Goal: Information Seeking & Learning: Learn about a topic

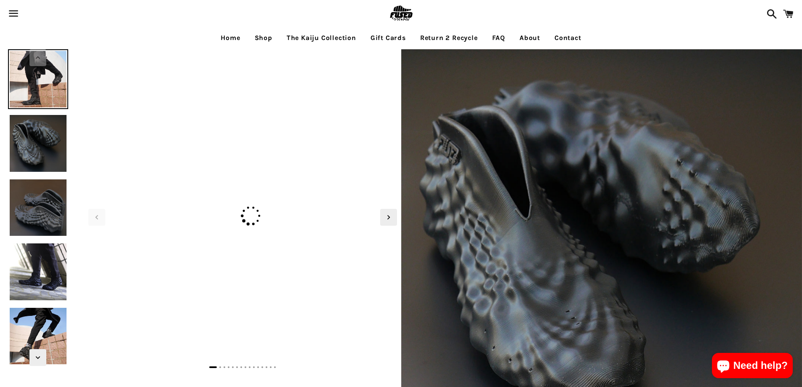
select select "**********"
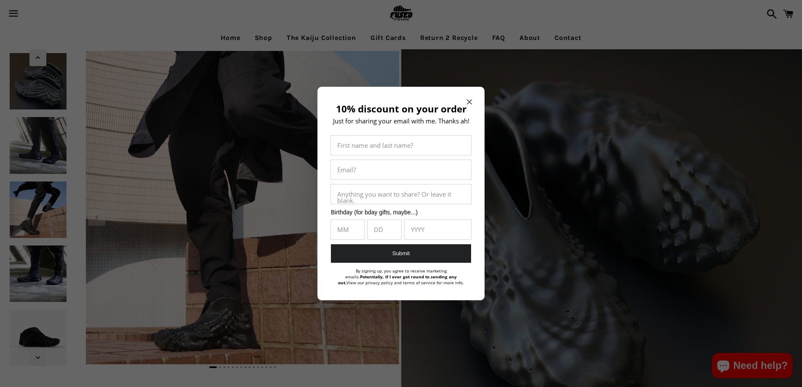
click at [31, 158] on div at bounding box center [401, 193] width 802 height 387
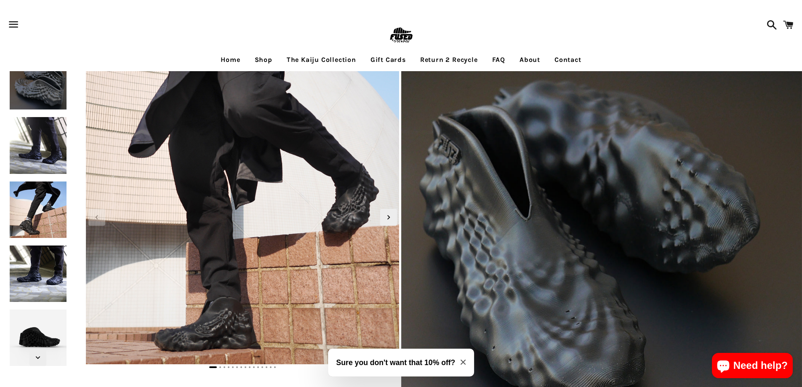
click at [21, 147] on img at bounding box center [38, 145] width 60 height 60
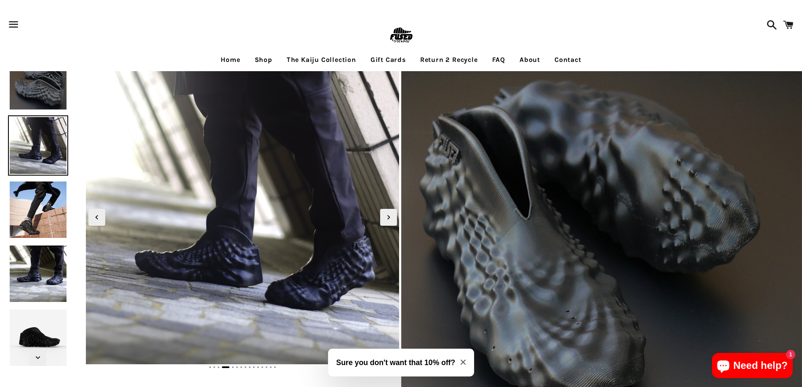
click at [35, 219] on img at bounding box center [38, 210] width 60 height 60
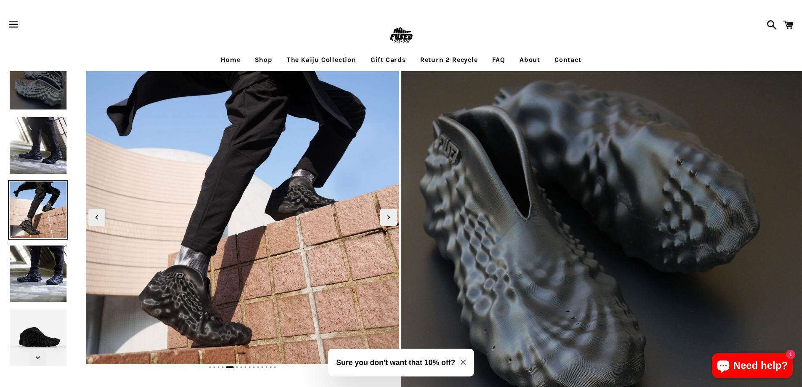
click at [34, 269] on img at bounding box center [38, 274] width 60 height 60
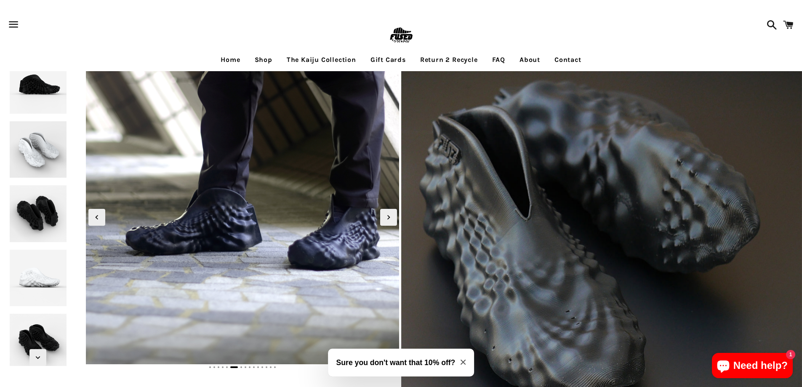
click at [26, 252] on img at bounding box center [38, 278] width 60 height 60
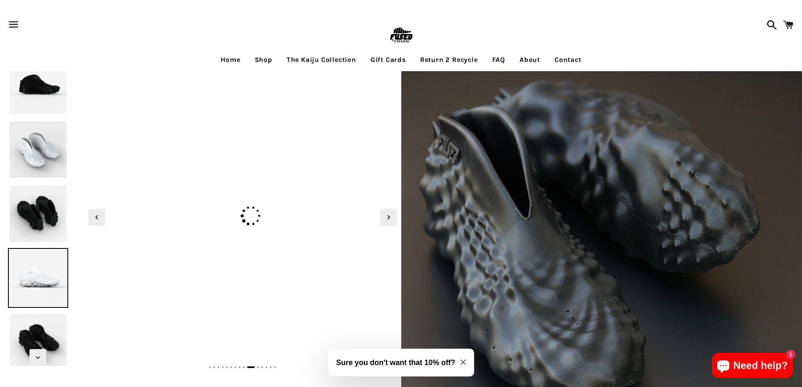
click at [26, 252] on img at bounding box center [38, 278] width 60 height 60
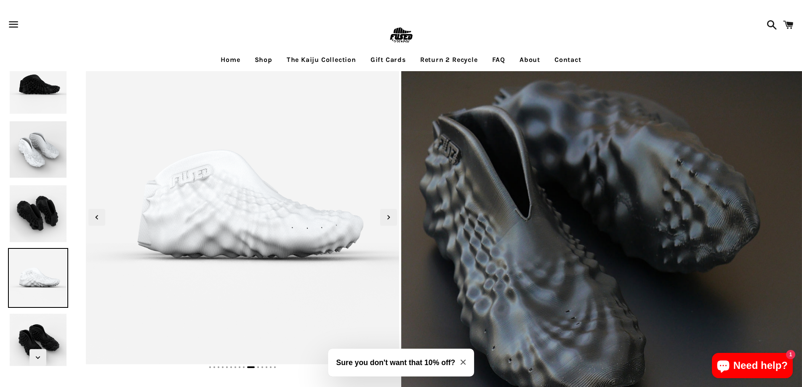
click at [22, 223] on img at bounding box center [38, 213] width 60 height 60
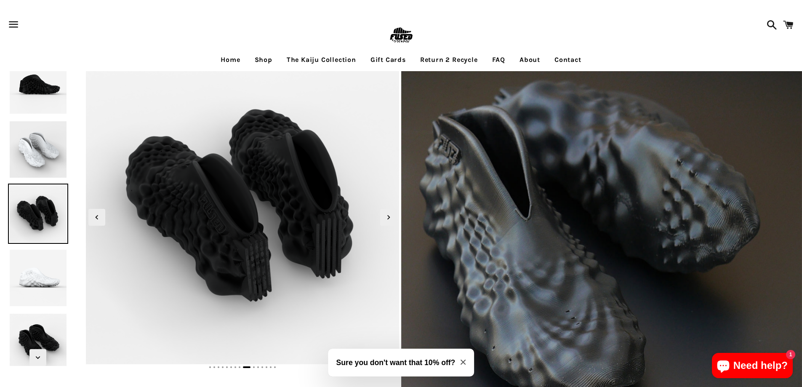
click at [27, 178] on img at bounding box center [38, 149] width 60 height 60
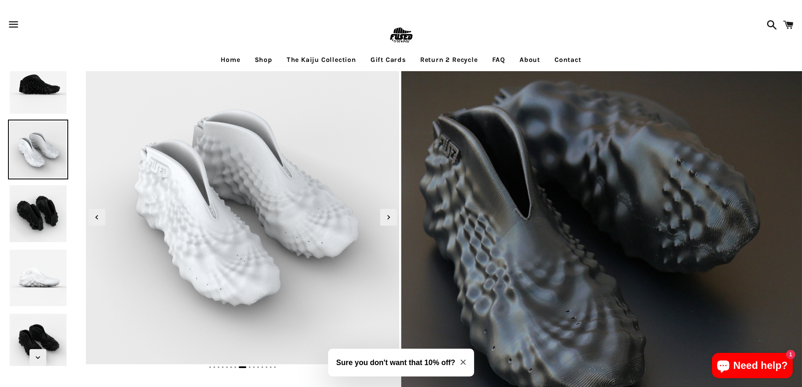
click at [37, 242] on img at bounding box center [38, 213] width 60 height 60
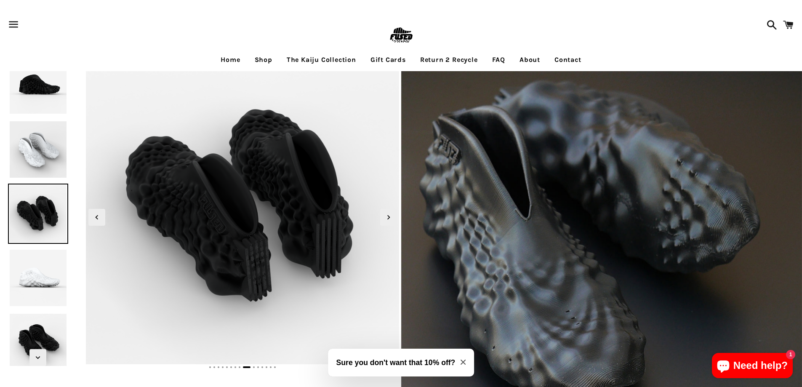
click at [29, 75] on img at bounding box center [38, 85] width 60 height 60
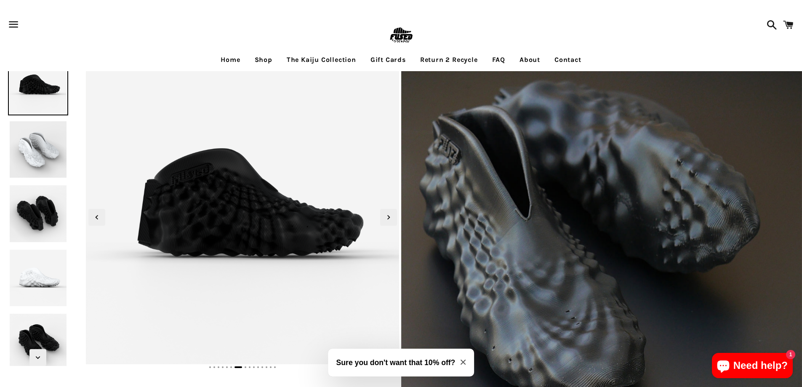
click at [44, 133] on img at bounding box center [38, 149] width 60 height 60
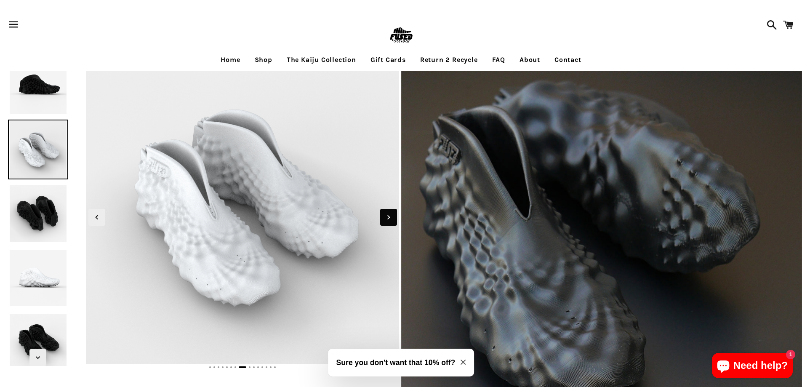
click at [388, 217] on icon "Next slide" at bounding box center [388, 216] width 9 height 9
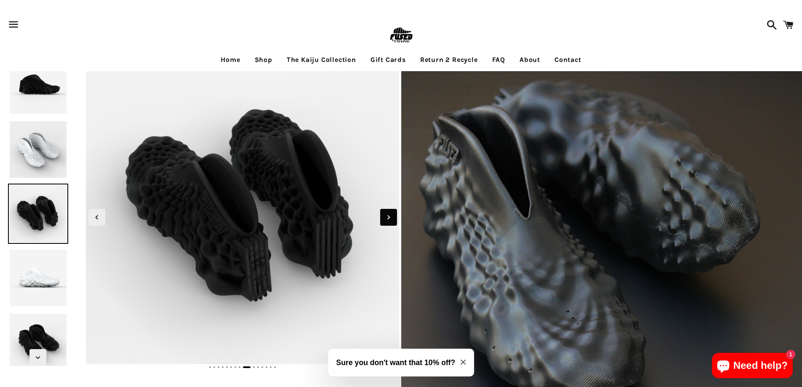
click at [388, 217] on icon "Next slide" at bounding box center [388, 216] width 9 height 9
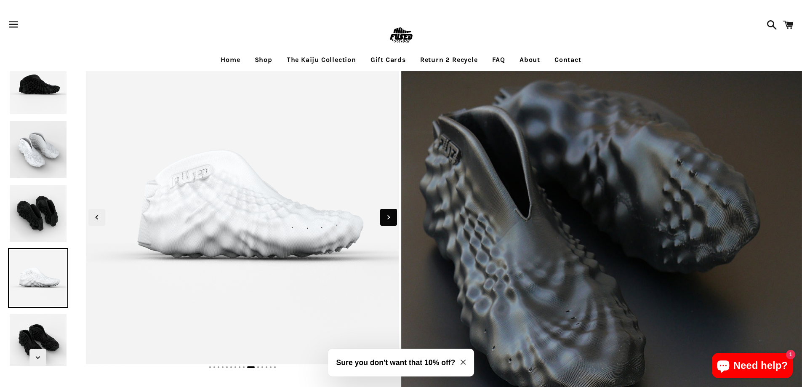
click at [388, 217] on icon "Next slide" at bounding box center [388, 216] width 9 height 9
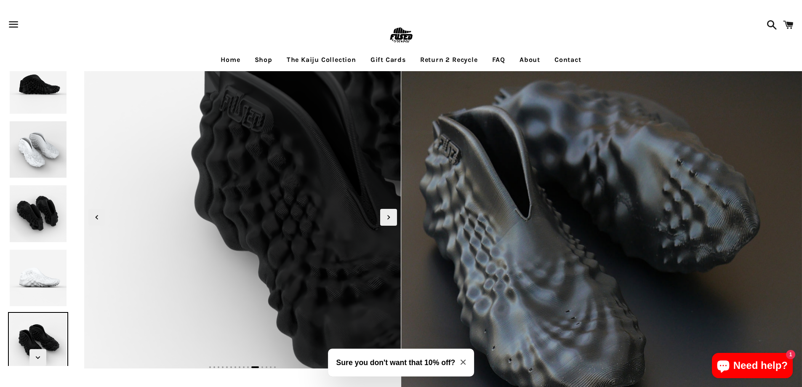
click at [88, 216] on img at bounding box center [436, 200] width 712 height 712
click at [96, 220] on icon "Previous slide" at bounding box center [96, 216] width 9 height 9
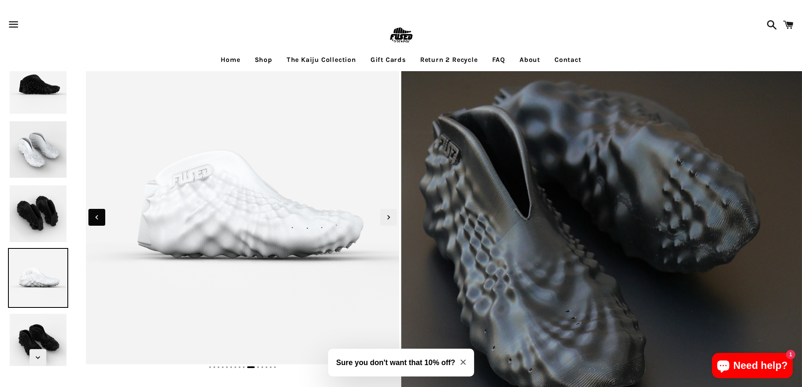
click at [96, 220] on icon "Previous slide" at bounding box center [96, 216] width 9 height 9
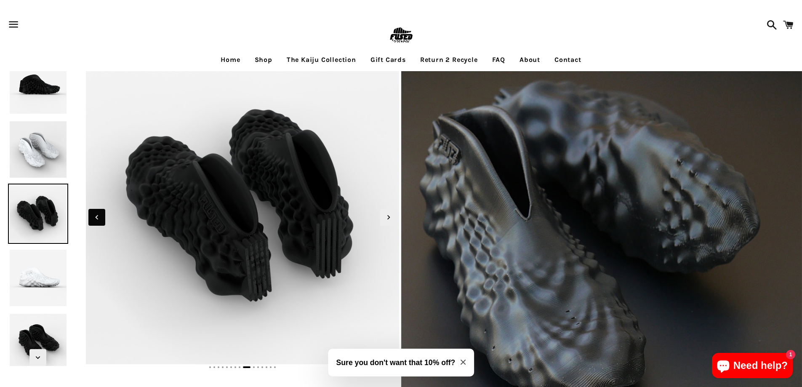
click at [96, 220] on icon "Previous slide" at bounding box center [96, 216] width 9 height 9
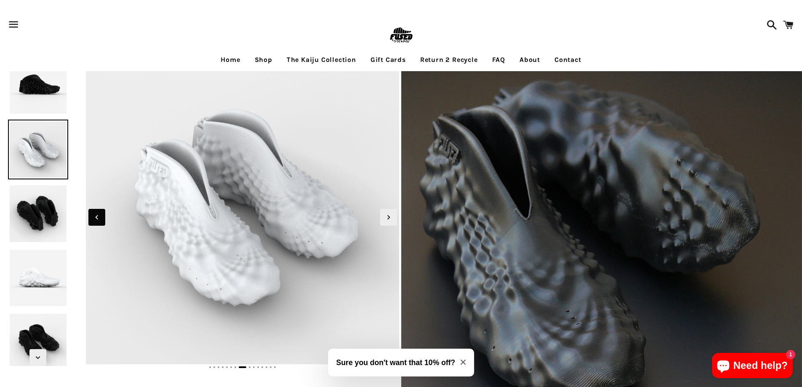
click at [96, 220] on icon "Previous slide" at bounding box center [96, 216] width 9 height 9
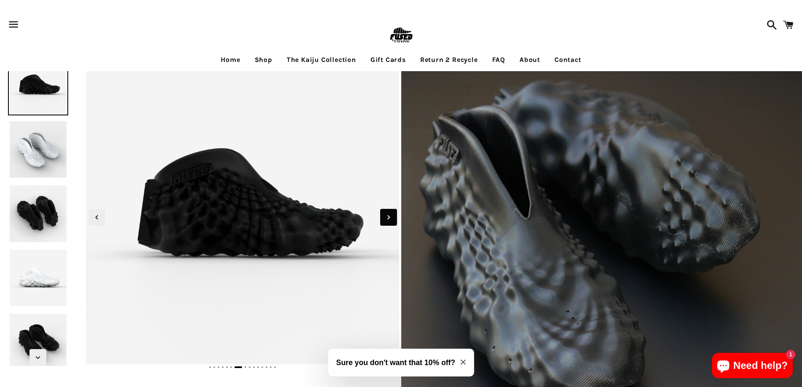
click at [391, 213] on icon "Next slide" at bounding box center [388, 216] width 9 height 9
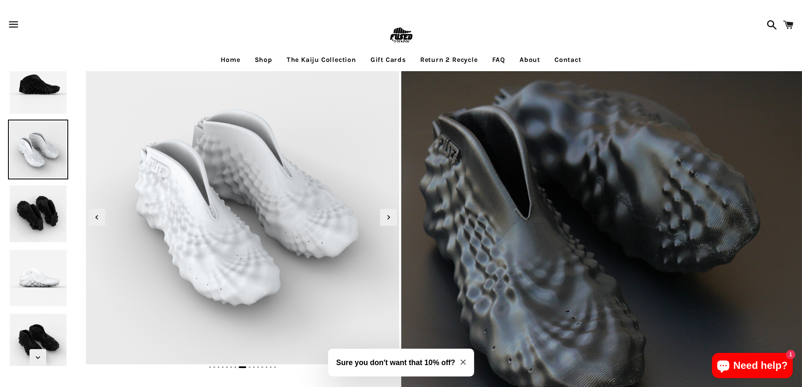
click at [36, 216] on img at bounding box center [38, 213] width 60 height 60
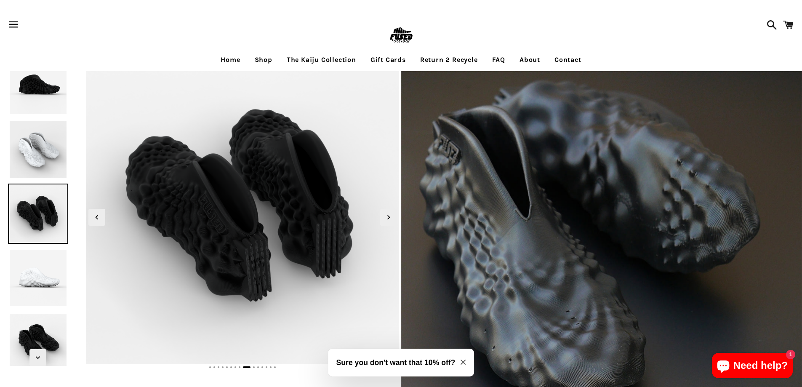
click at [37, 268] on img at bounding box center [38, 278] width 60 height 60
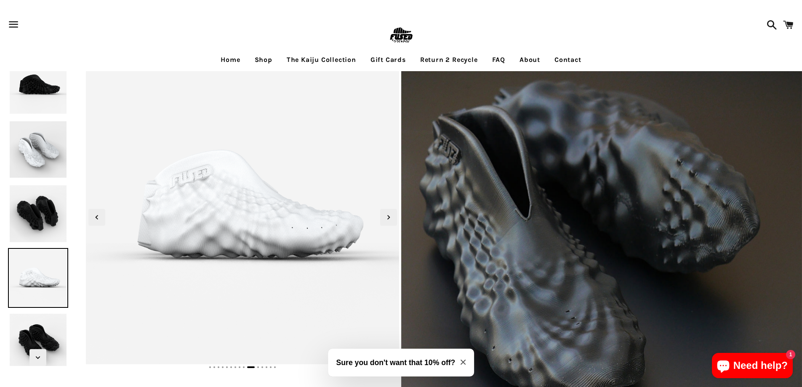
click at [37, 219] on img at bounding box center [38, 213] width 60 height 60
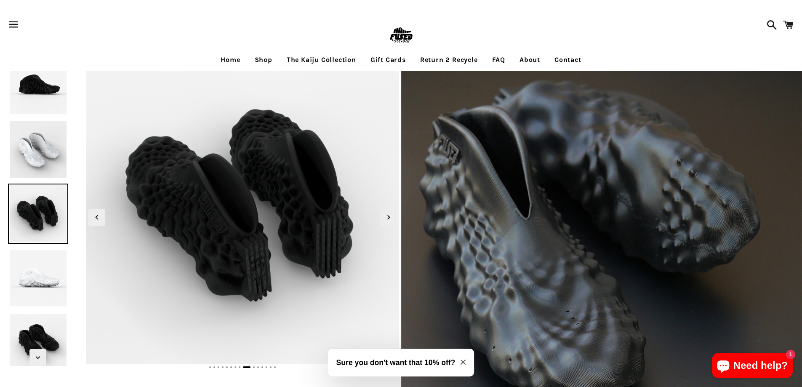
click at [33, 153] on img at bounding box center [38, 149] width 60 height 60
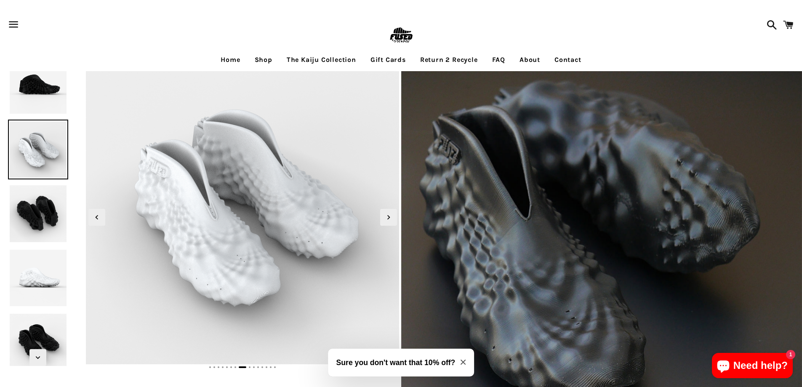
click at [23, 96] on img at bounding box center [38, 85] width 60 height 60
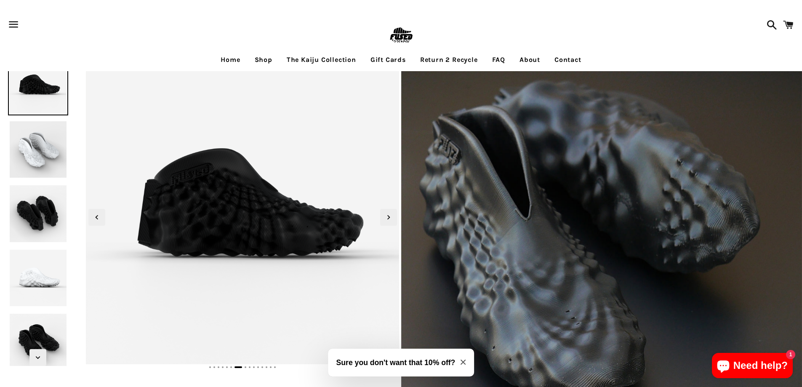
click at [30, 150] on img at bounding box center [38, 149] width 60 height 60
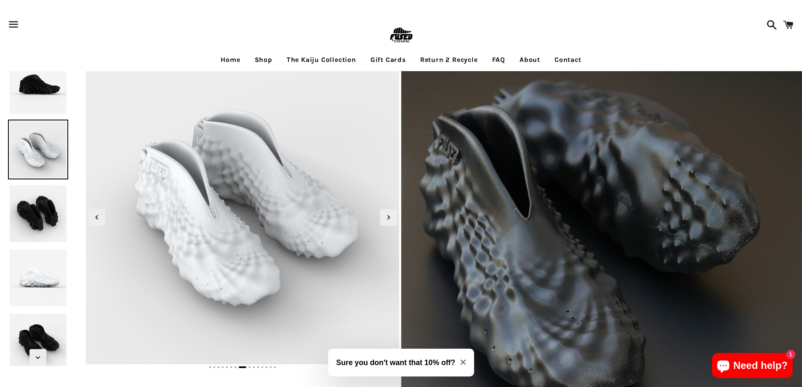
click at [49, 96] on img at bounding box center [38, 85] width 60 height 60
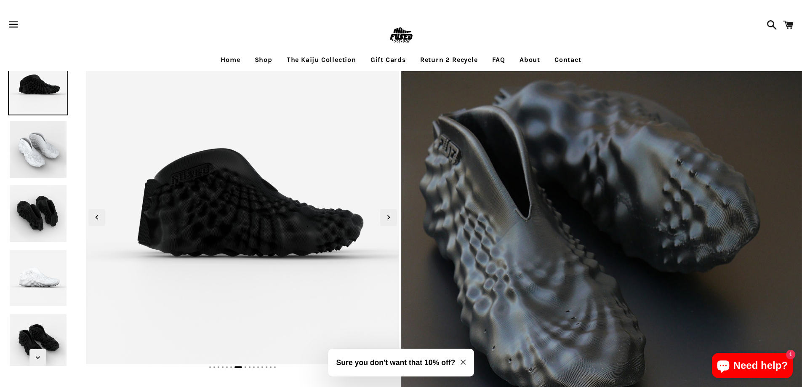
click at [27, 135] on img at bounding box center [38, 149] width 60 height 60
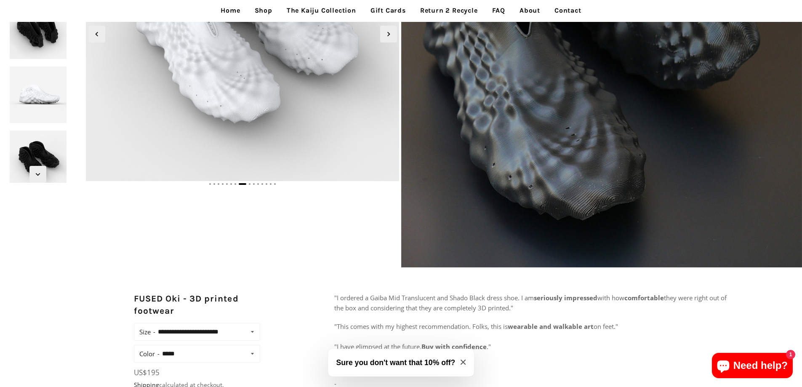
scroll to position [42, 0]
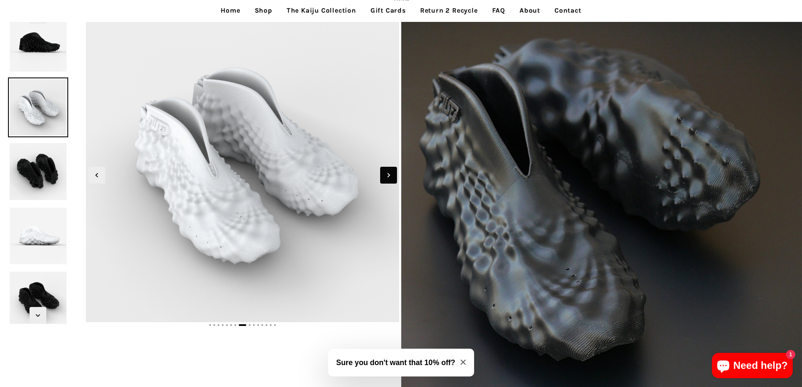
click at [382, 169] on span "Next slide" at bounding box center [388, 175] width 17 height 17
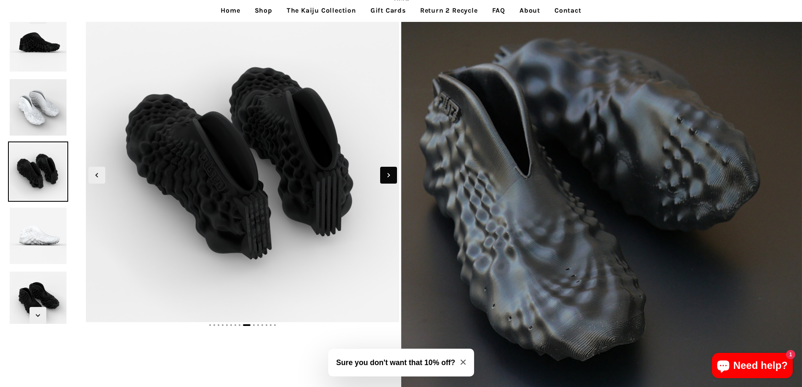
click at [382, 169] on span "Next slide" at bounding box center [388, 175] width 17 height 17
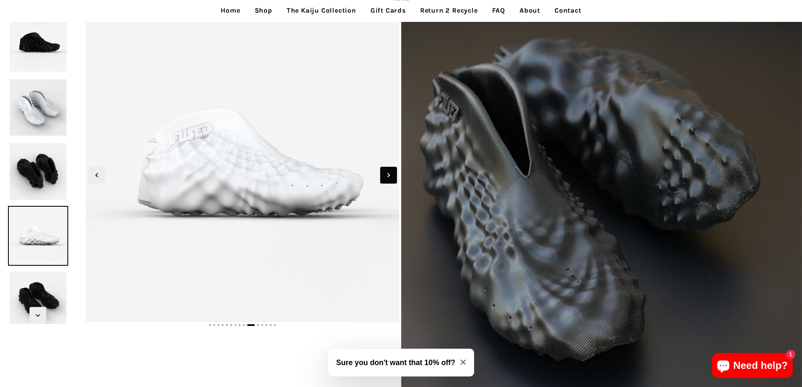
click at [382, 169] on span "Next slide" at bounding box center [388, 175] width 17 height 17
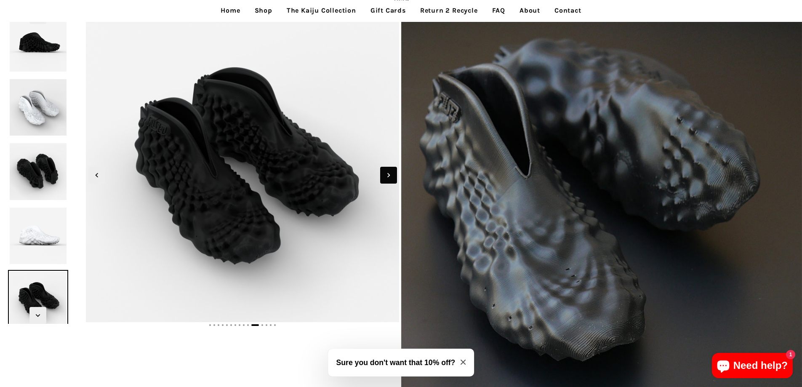
click at [382, 169] on span "Next slide" at bounding box center [388, 175] width 17 height 17
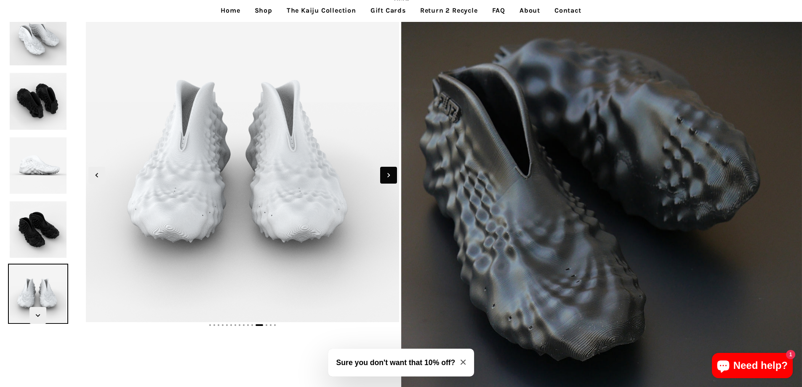
click at [382, 169] on span "Next slide" at bounding box center [388, 175] width 17 height 17
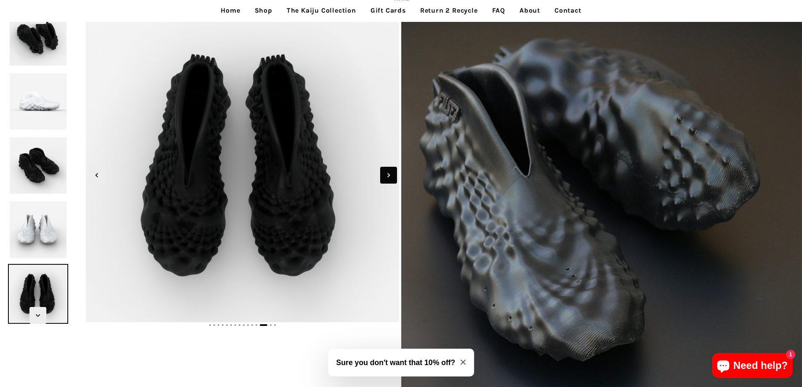
click at [382, 169] on span "Next slide" at bounding box center [388, 175] width 17 height 17
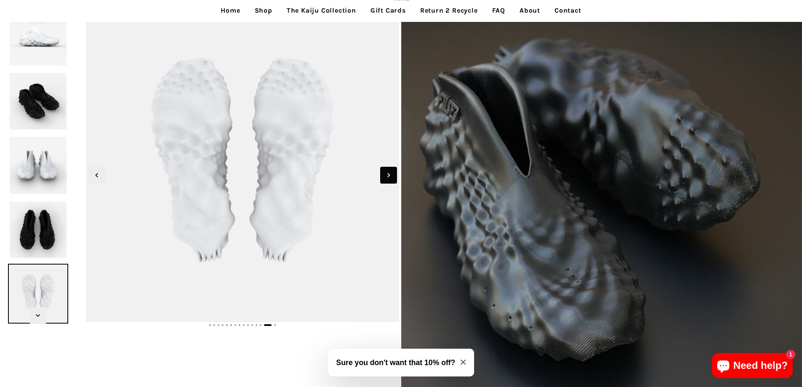
click at [382, 169] on span "Next slide" at bounding box center [388, 175] width 17 height 17
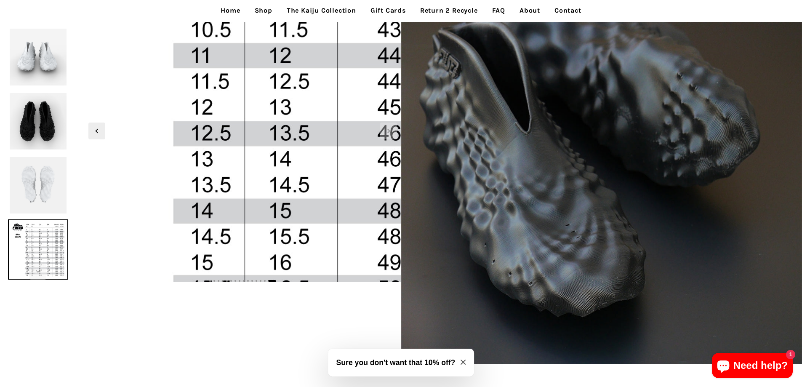
scroll to position [0, 0]
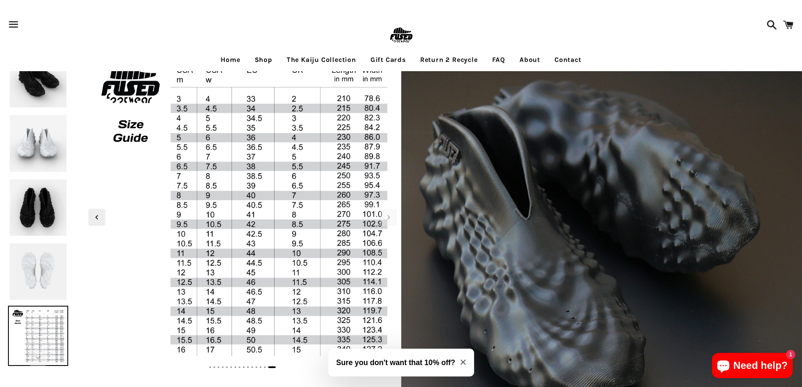
click at [63, 198] on img at bounding box center [38, 208] width 60 height 60
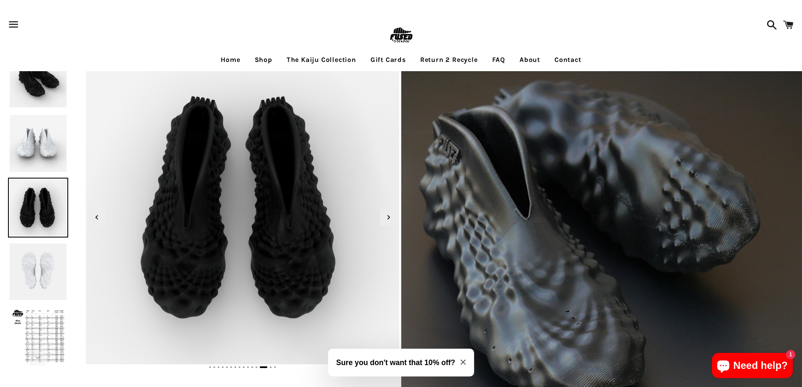
click at [31, 128] on img at bounding box center [38, 143] width 60 height 60
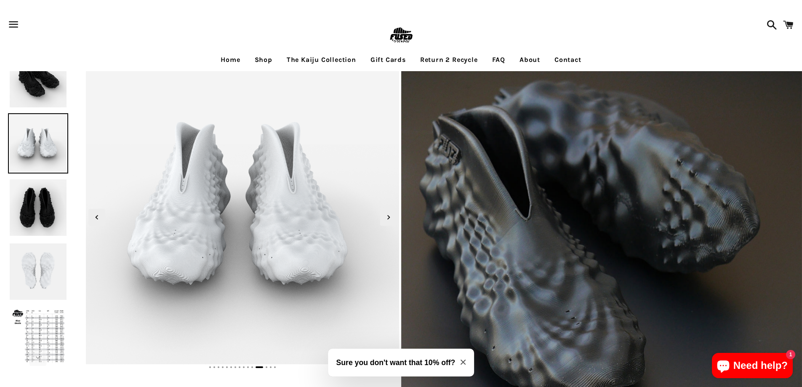
click at [26, 92] on img at bounding box center [38, 79] width 60 height 60
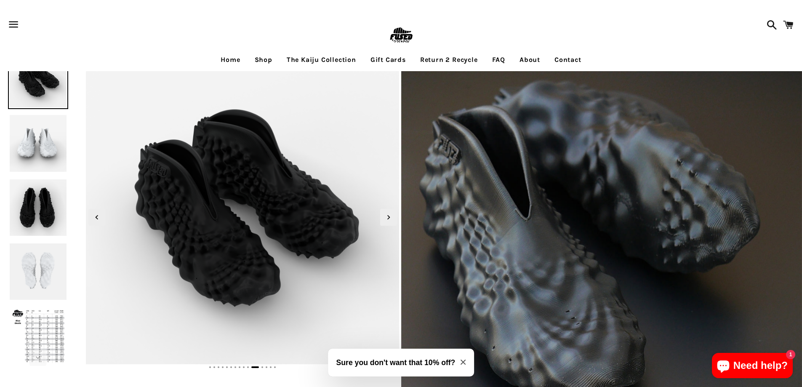
click at [18, 56] on ul "Home Shop The Kaiju Collection Gift Cards Return 2 Recycle FAQ About Contact" at bounding box center [401, 59] width 802 height 21
click at [27, 193] on img at bounding box center [38, 208] width 60 height 60
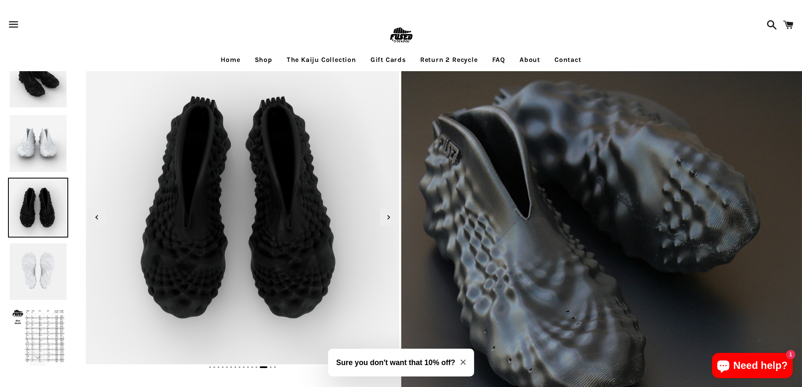
click at [23, 264] on img at bounding box center [38, 272] width 60 height 60
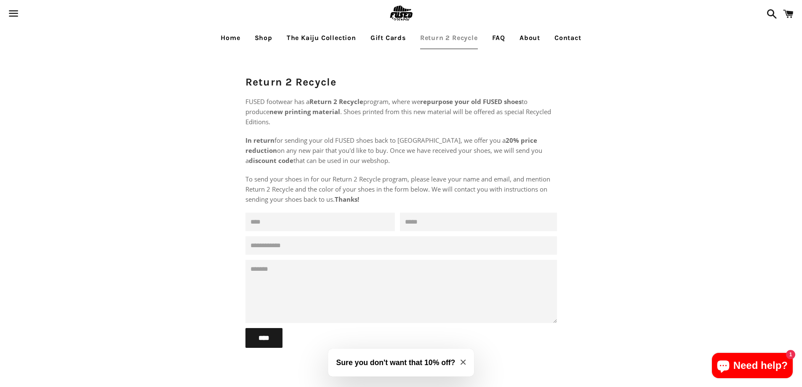
click at [343, 36] on link "The Kaiju Collection" at bounding box center [321, 37] width 82 height 21
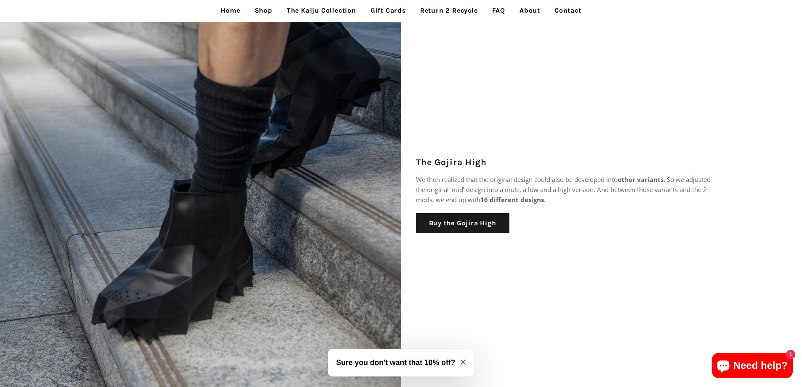
scroll to position [673, 0]
